Goal: Check status: Check status

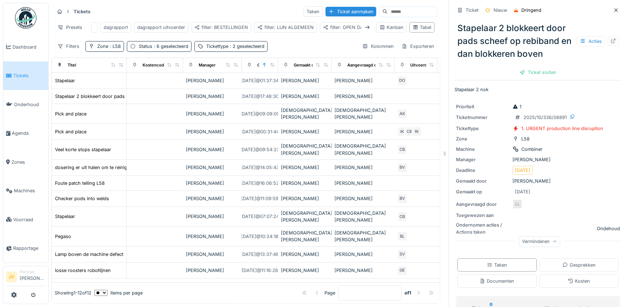
click at [25, 74] on span "Tickets" at bounding box center [29, 75] width 32 height 7
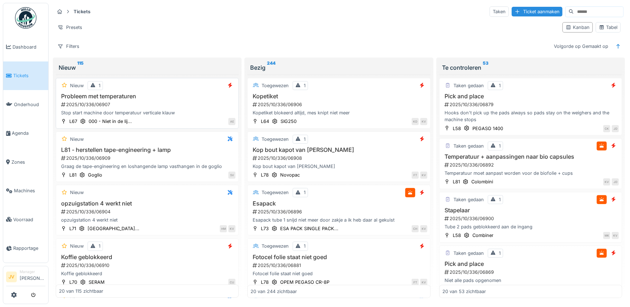
click at [121, 108] on div "2025/10/336/06907" at bounding box center [147, 104] width 175 height 7
